Goal: Check status

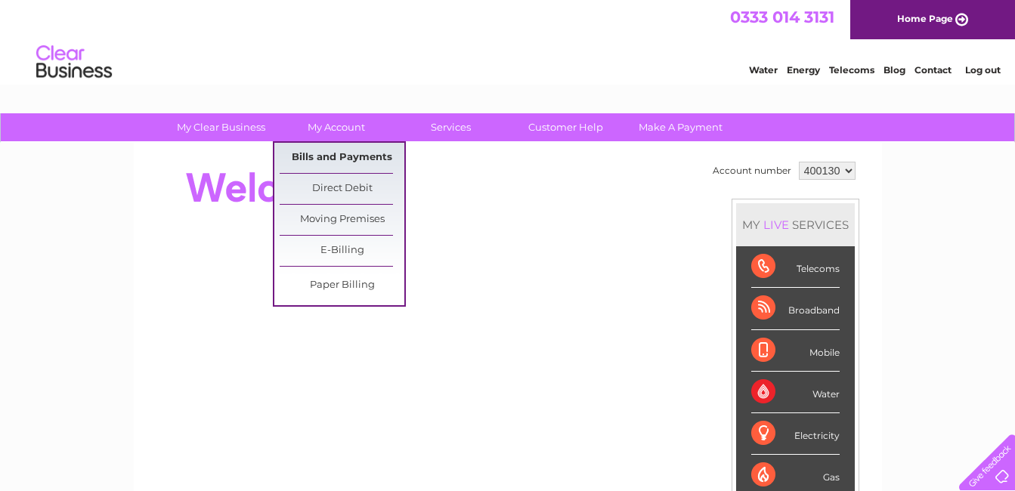
click at [328, 151] on link "Bills and Payments" at bounding box center [342, 158] width 125 height 30
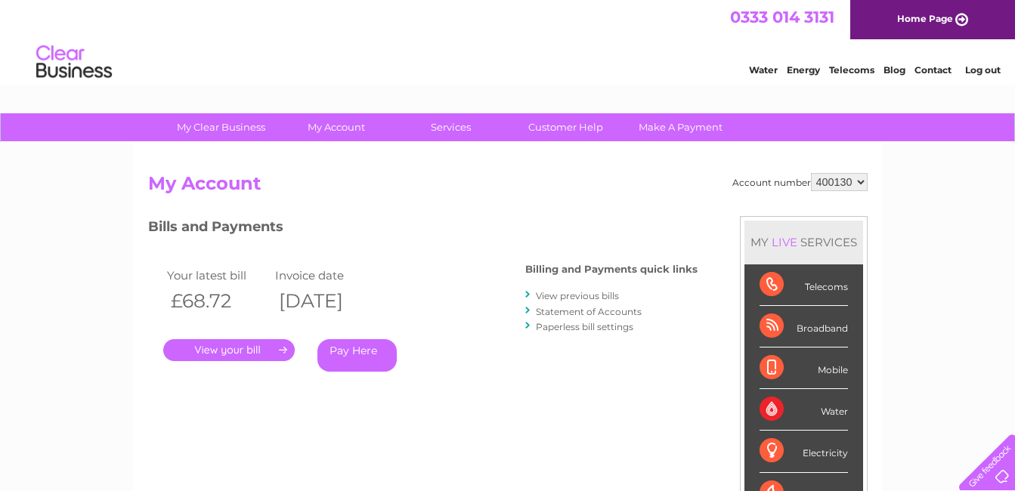
click at [224, 345] on link "." at bounding box center [228, 350] width 131 height 22
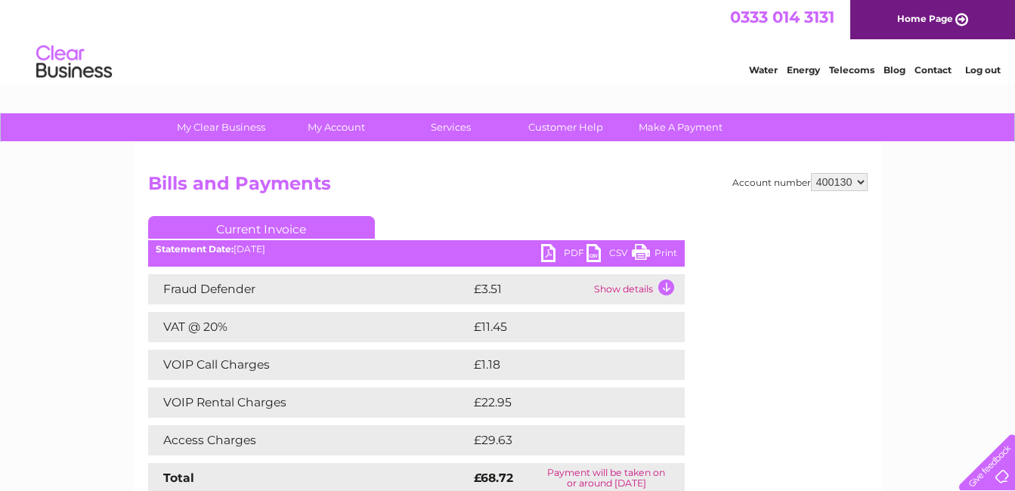
click at [552, 248] on link "PDF" at bounding box center [563, 255] width 45 height 22
